Goal: Information Seeking & Learning: Learn about a topic

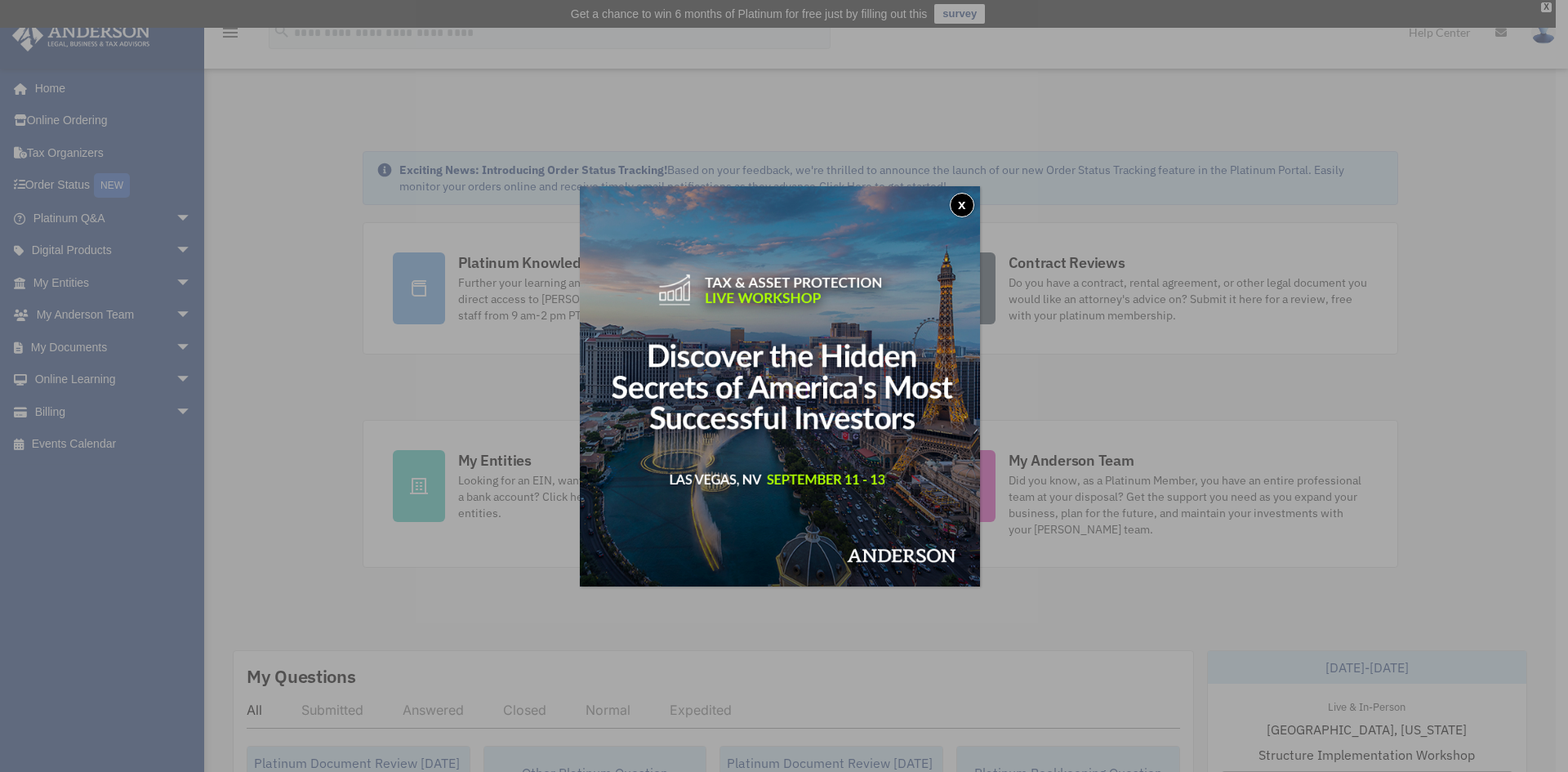
click at [964, 212] on button "x" at bounding box center [961, 204] width 24 height 24
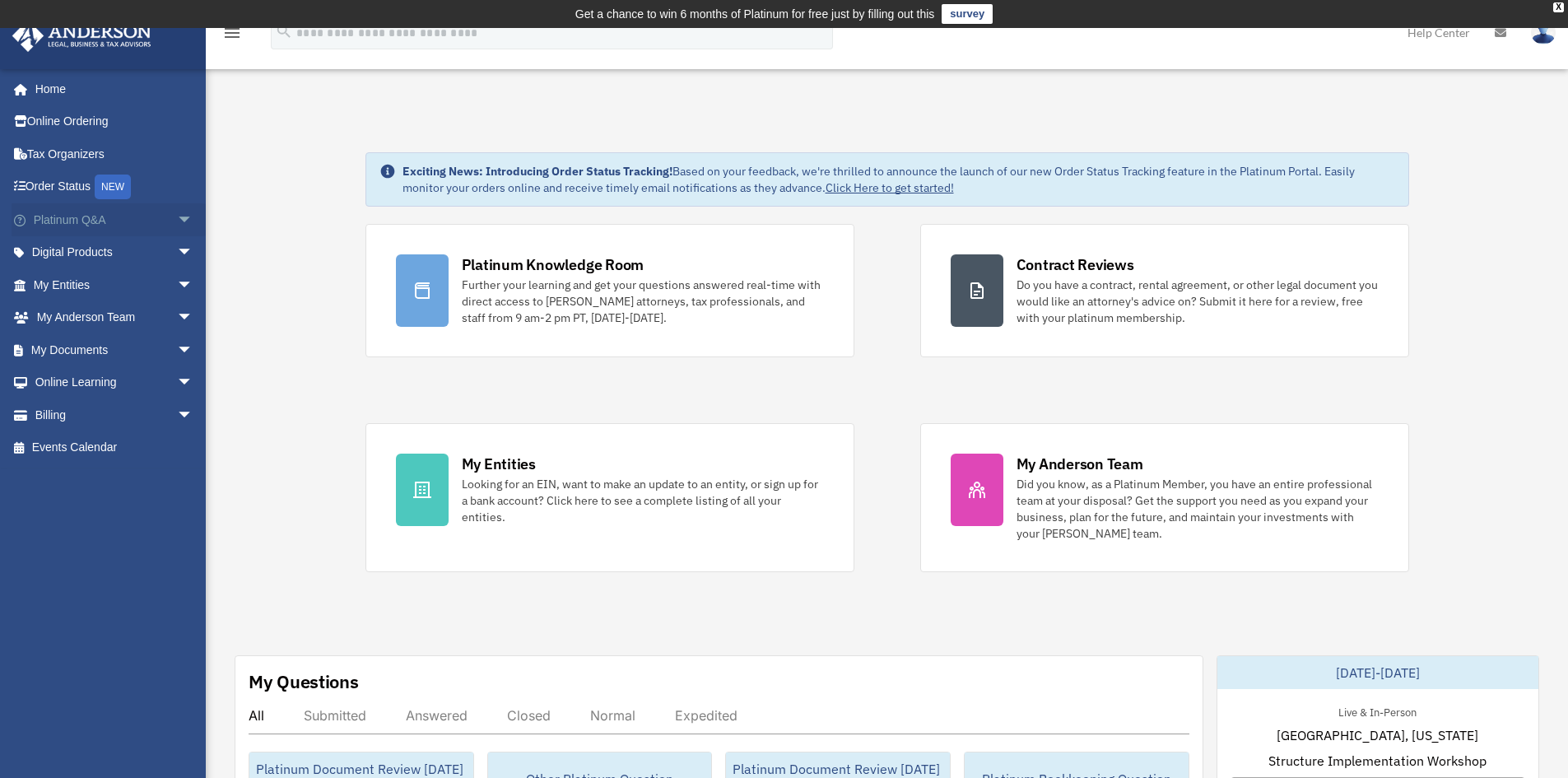
click at [177, 218] on span "arrow_drop_down" at bounding box center [193, 220] width 33 height 34
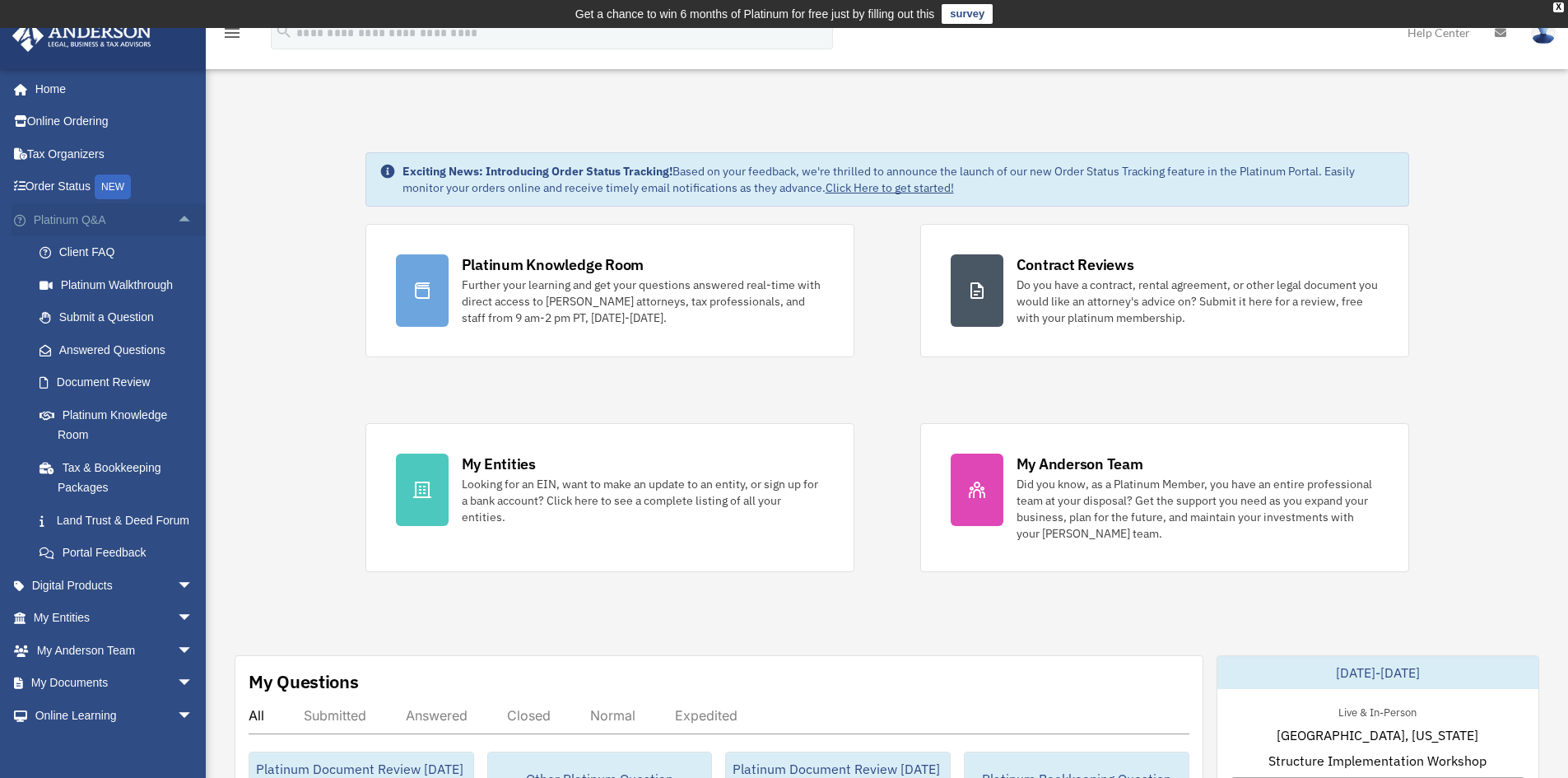
click at [182, 215] on span "arrow_drop_up" at bounding box center [193, 220] width 33 height 34
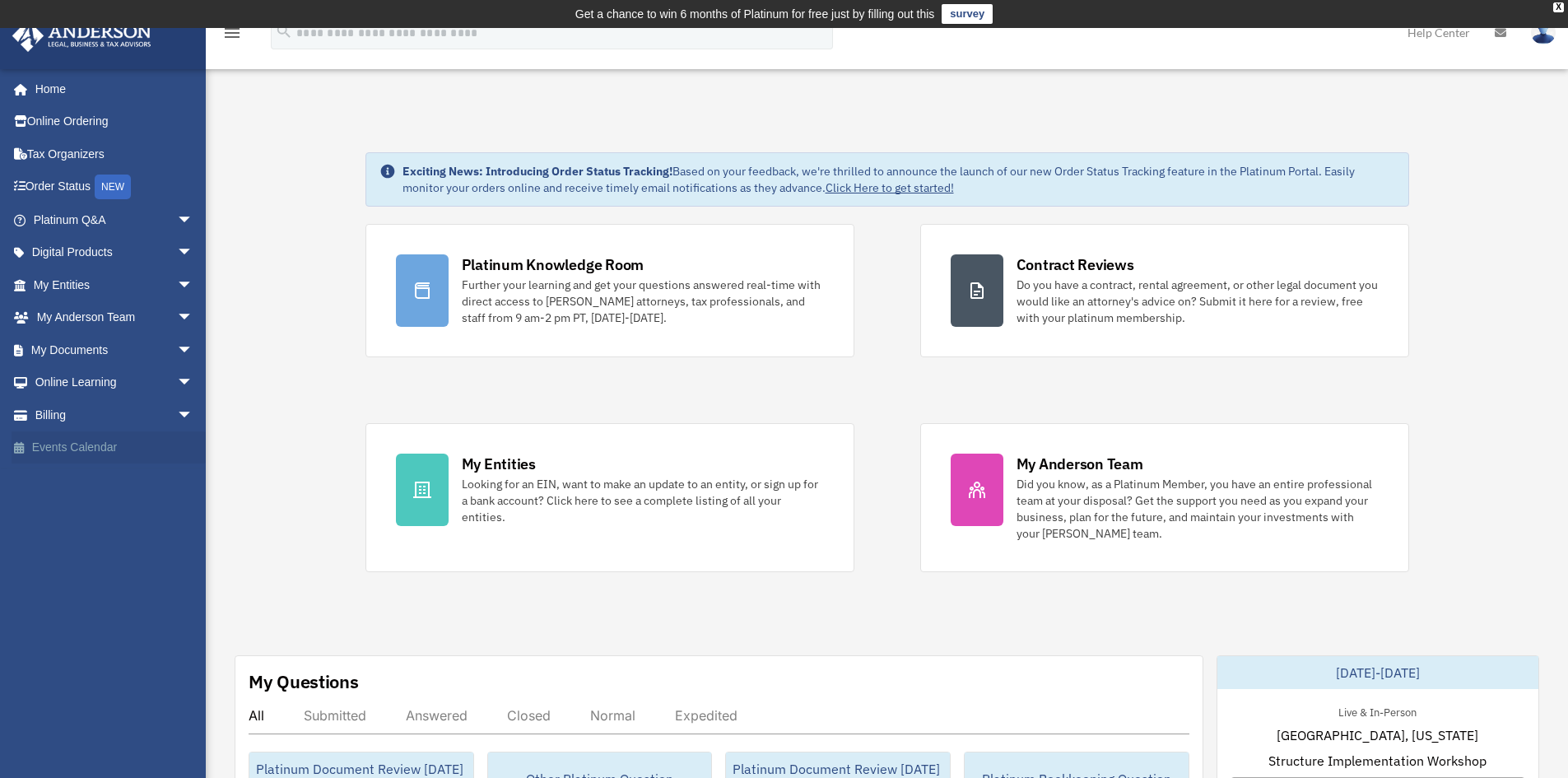
click at [138, 446] on link "Events Calendar" at bounding box center [115, 447] width 207 height 33
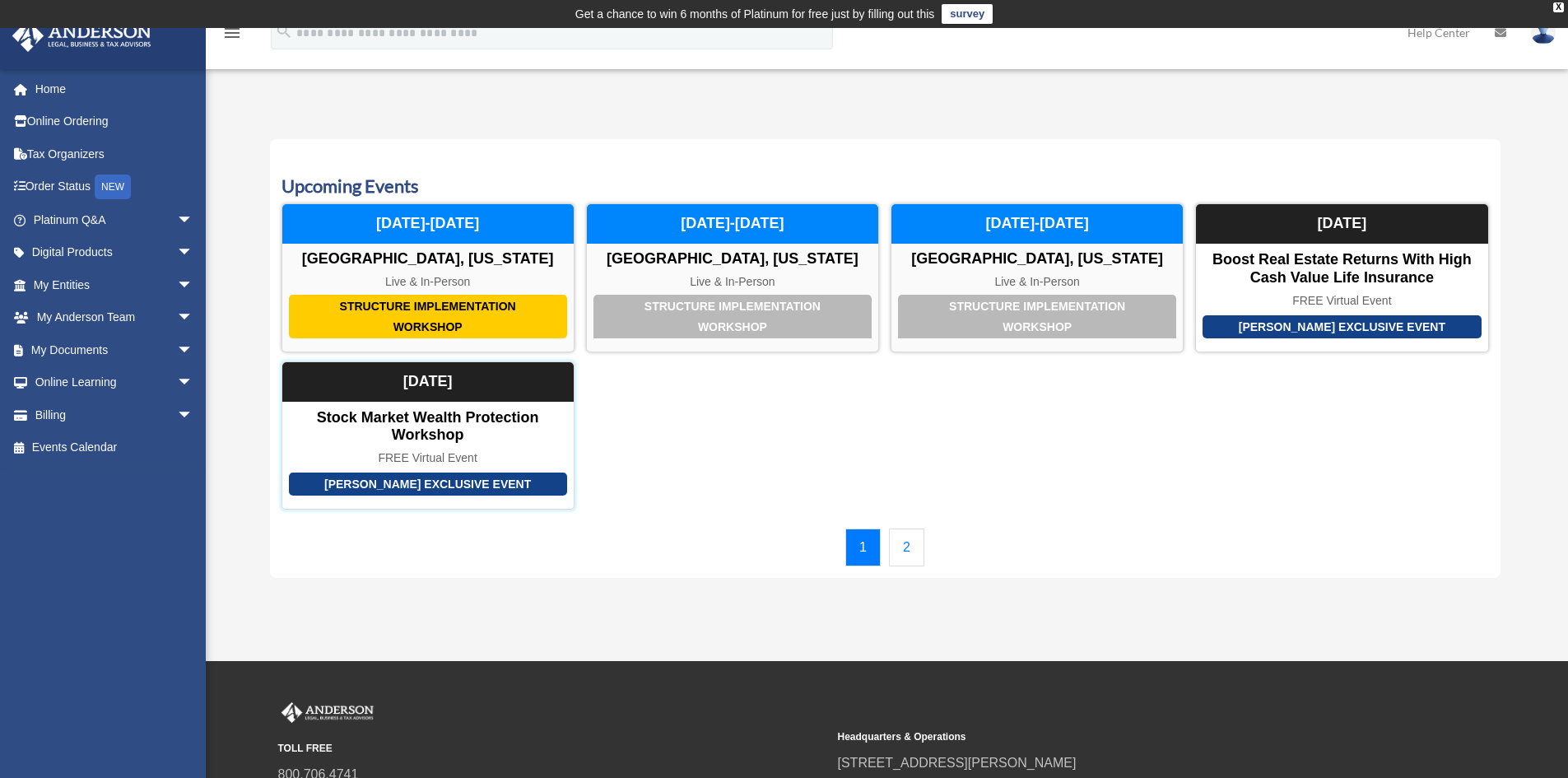
click at [489, 422] on div "Stock Market Wealth Protection Workshop" at bounding box center [428, 426] width 292 height 36
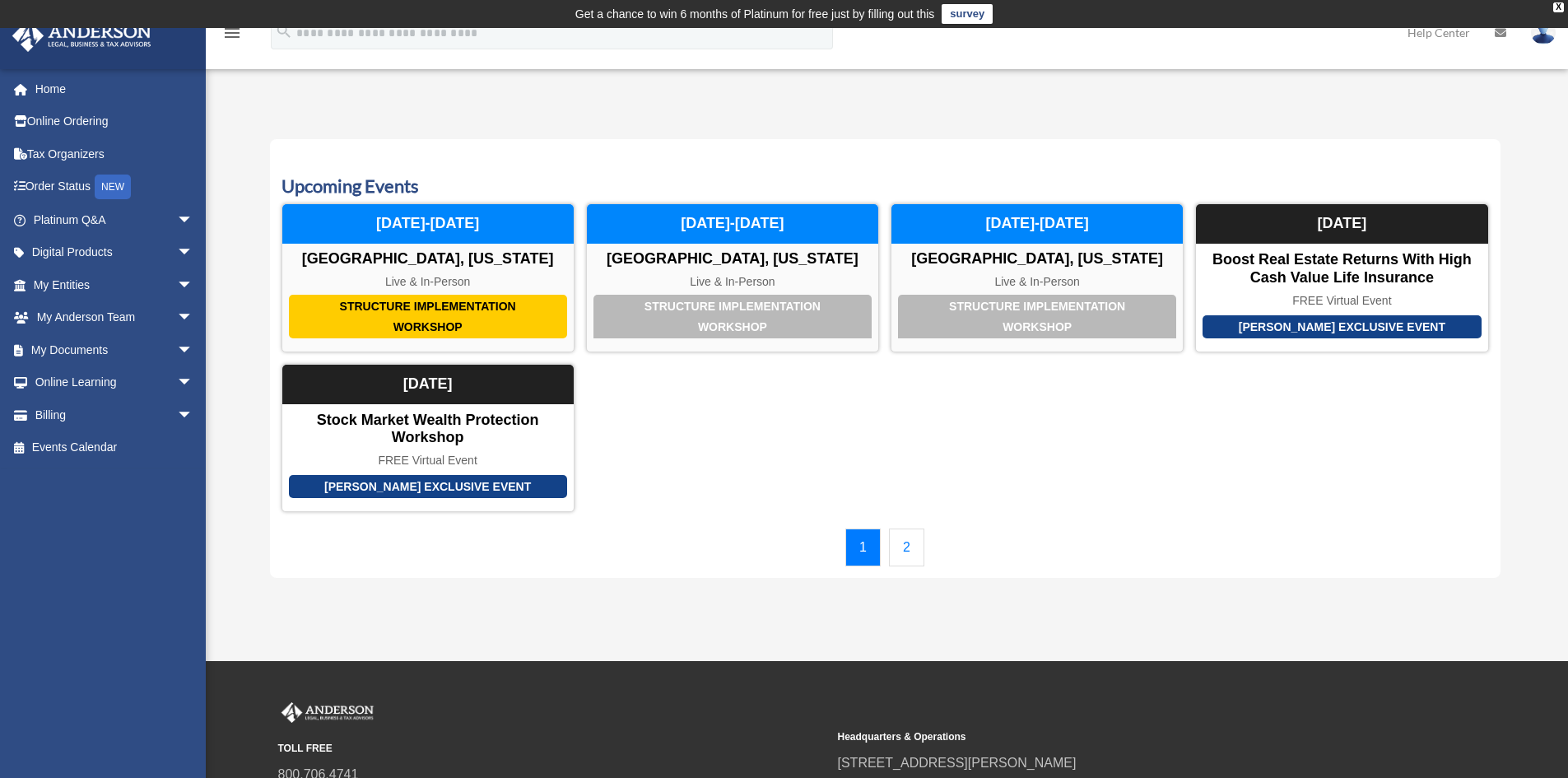
click at [905, 548] on link "2" at bounding box center [906, 548] width 36 height 38
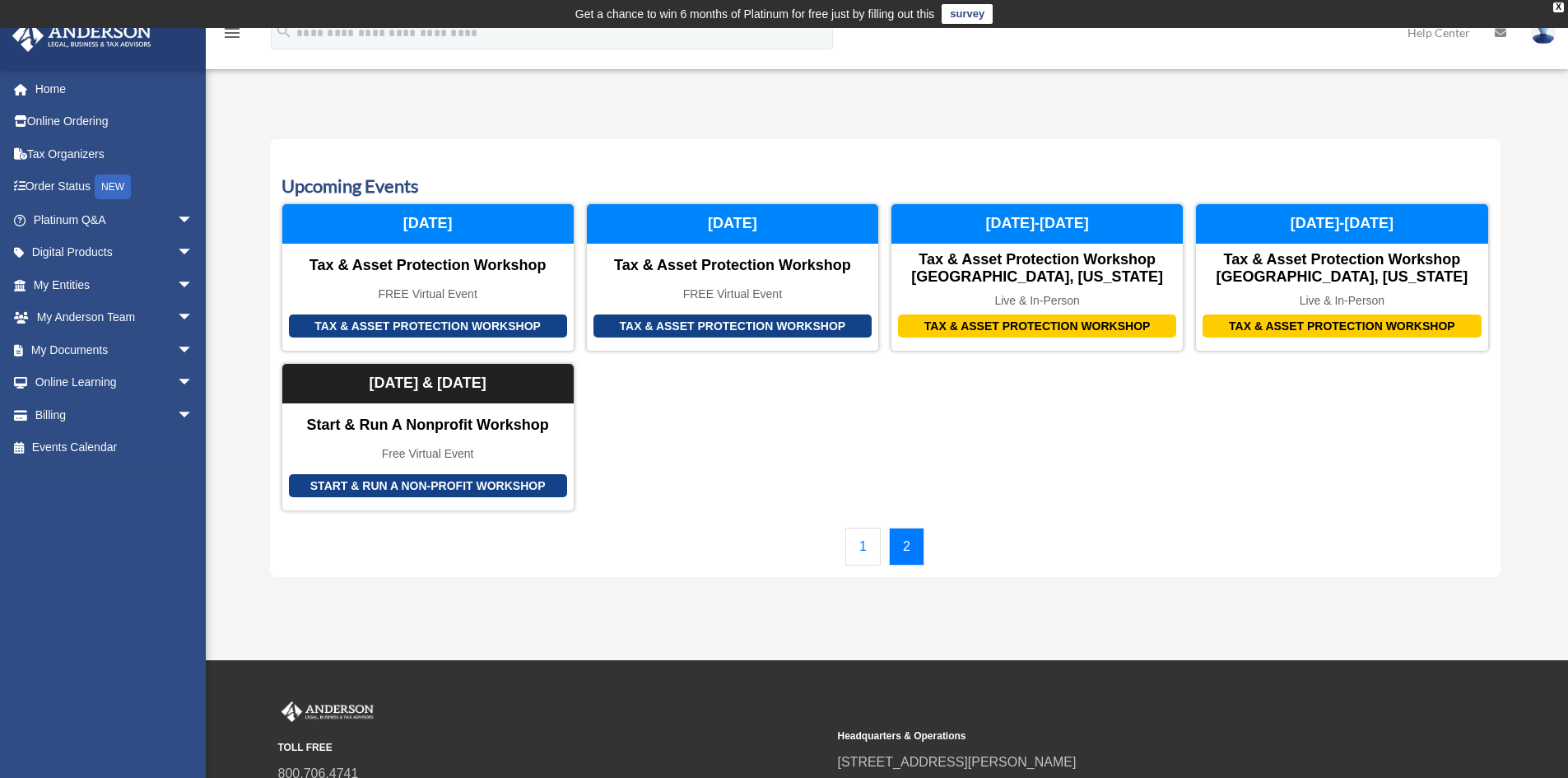
click at [870, 549] on link "1" at bounding box center [863, 547] width 36 height 38
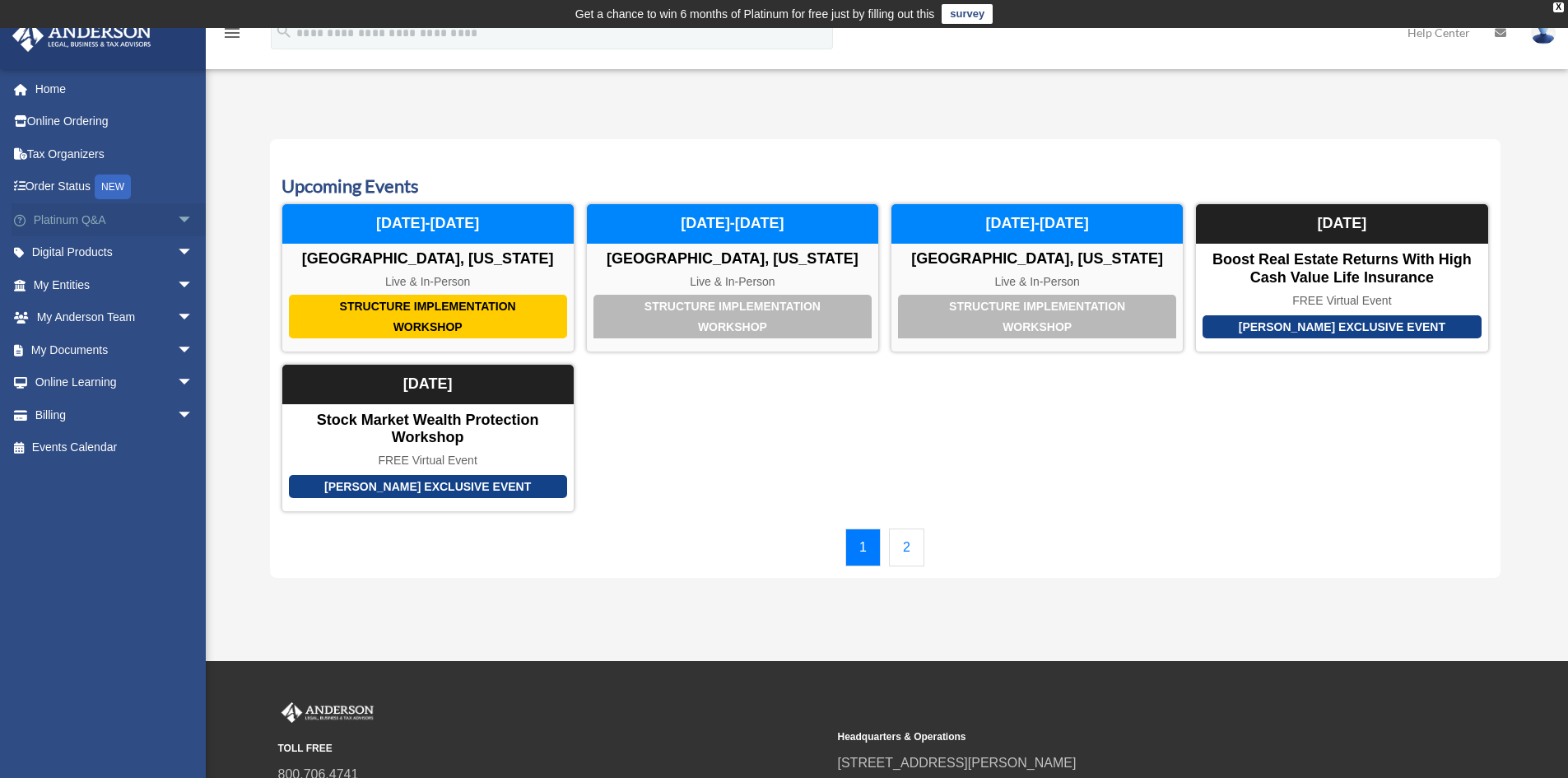
click at [179, 217] on span "arrow_drop_down" at bounding box center [193, 220] width 33 height 34
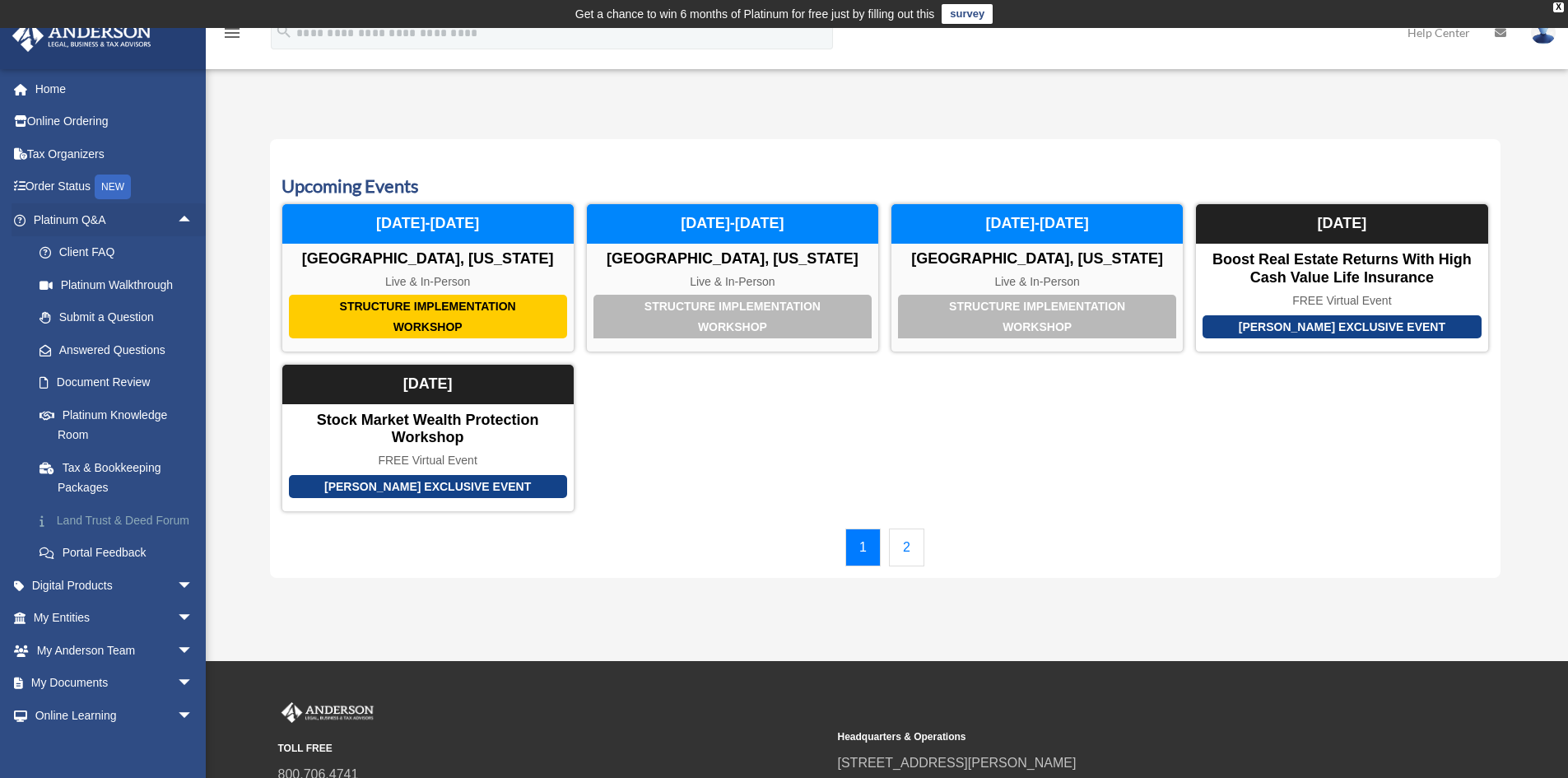
click at [115, 533] on link "Land Trust & Deed Forum" at bounding box center [120, 520] width 195 height 33
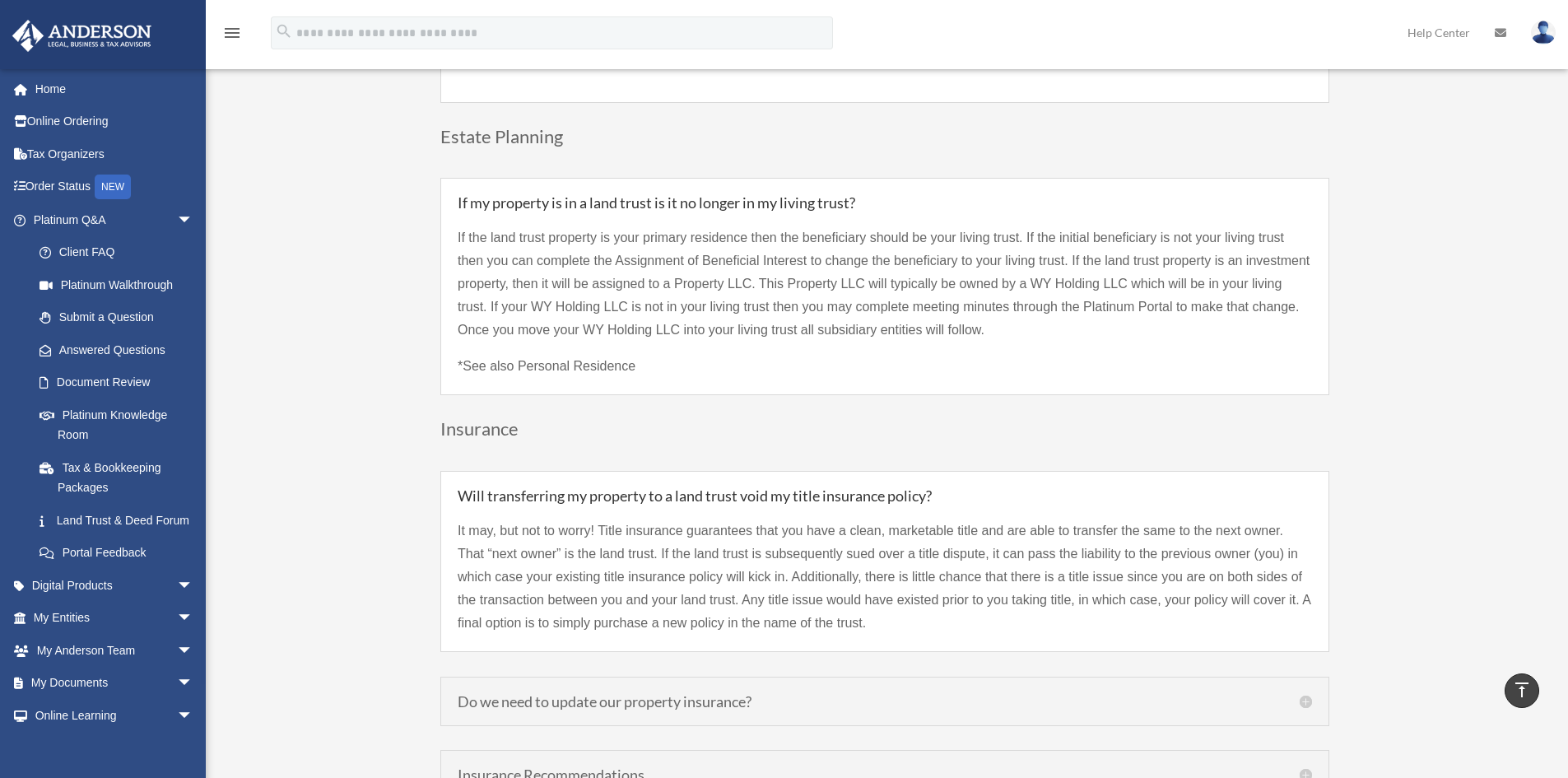
scroll to position [3702, 0]
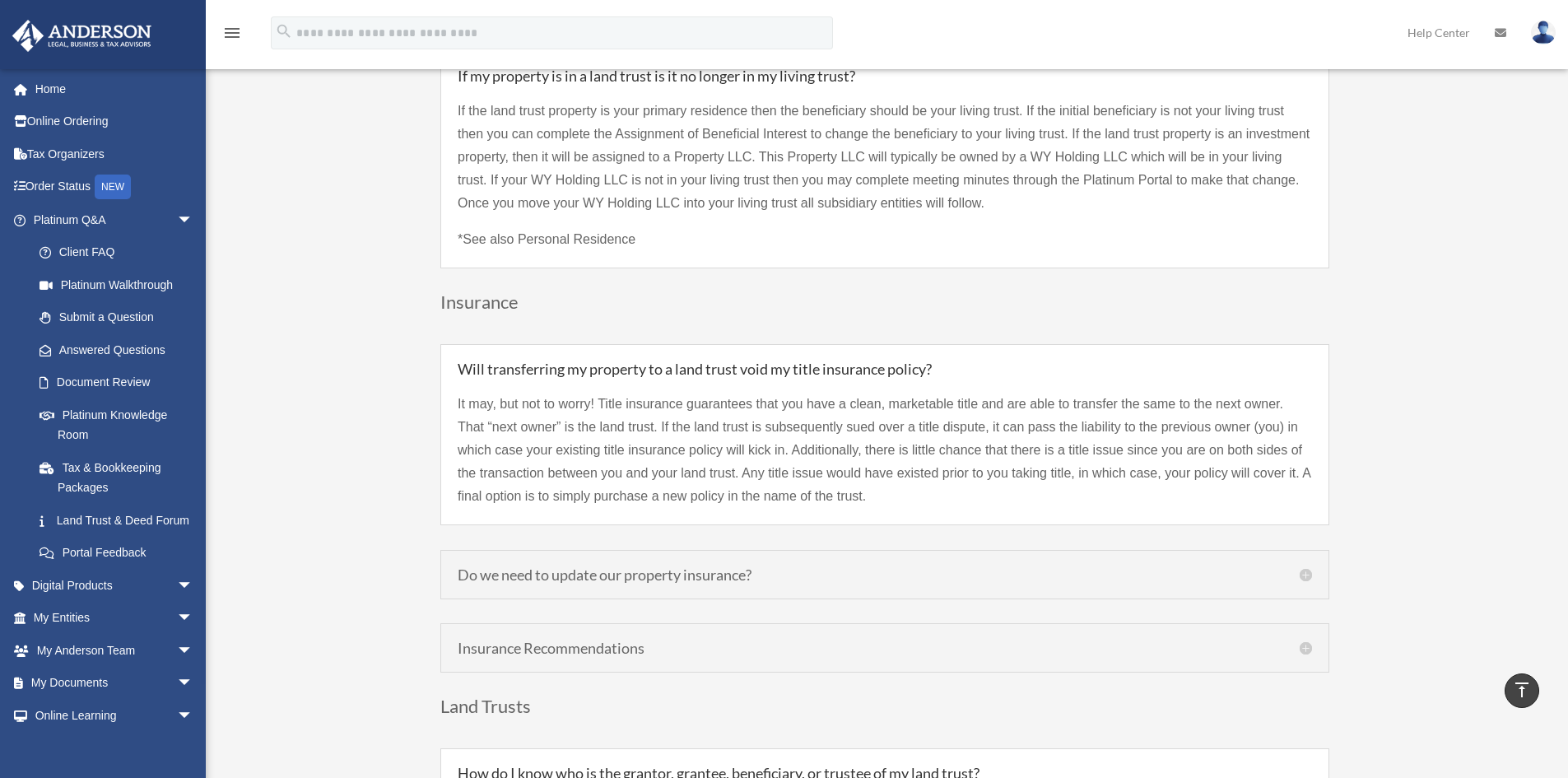
click at [548, 567] on h5 "Do we need to update our property insurance?" at bounding box center [885, 574] width 855 height 15
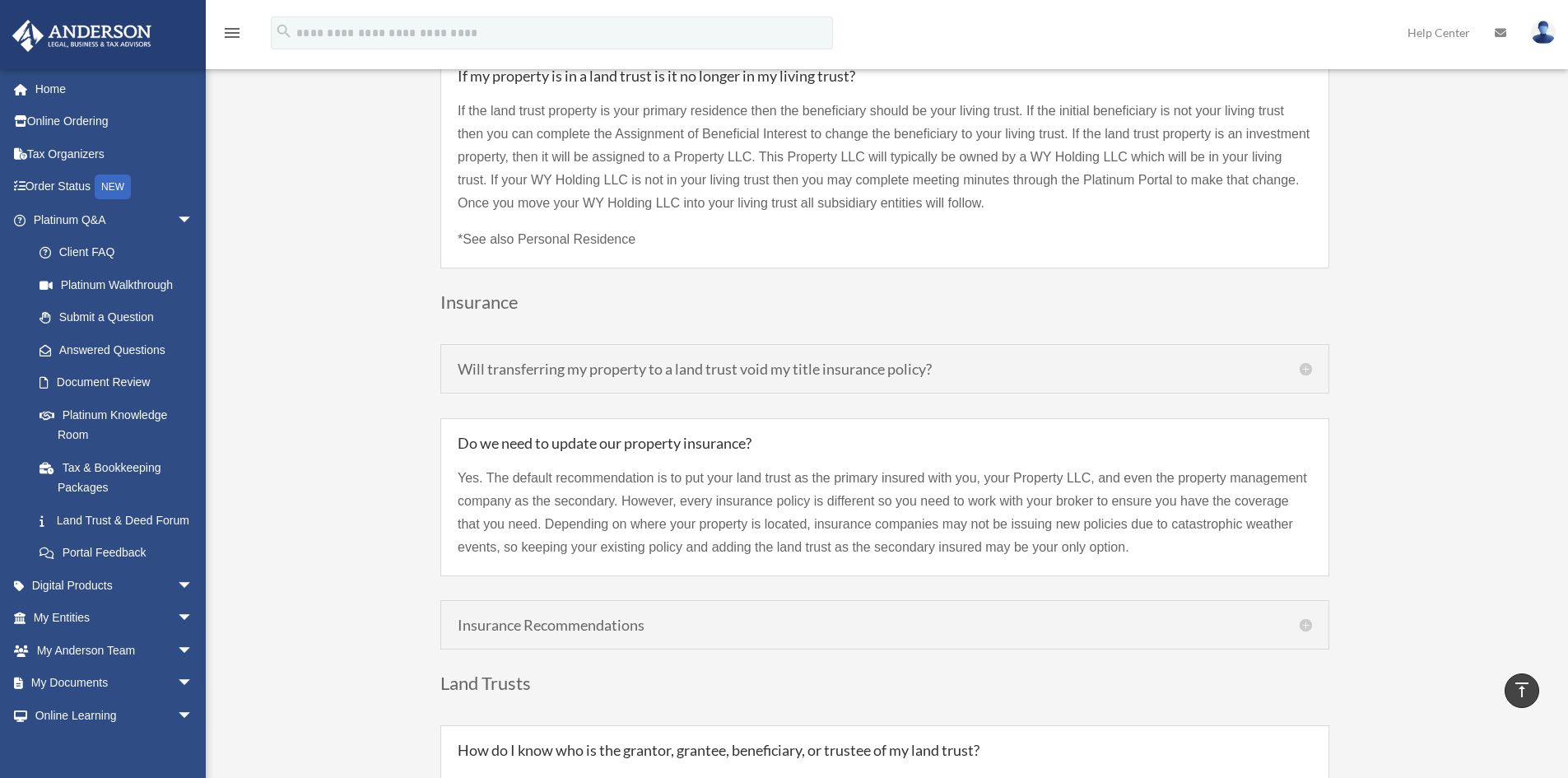
click at [507, 617] on h5 "Insurance Recommendations" at bounding box center [885, 624] width 855 height 15
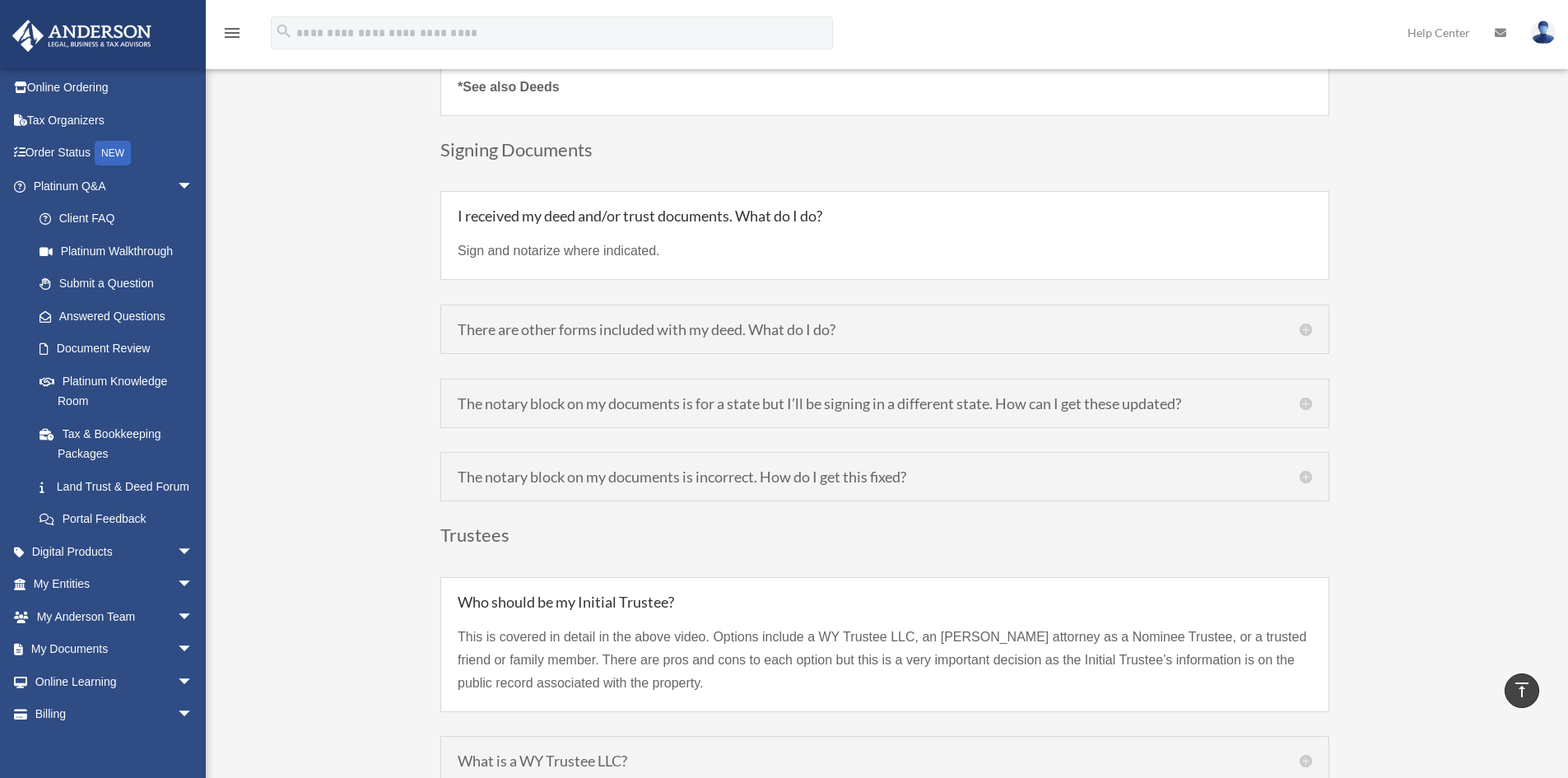
scroll to position [5924, 0]
